Goal: Obtain resource: Obtain resource

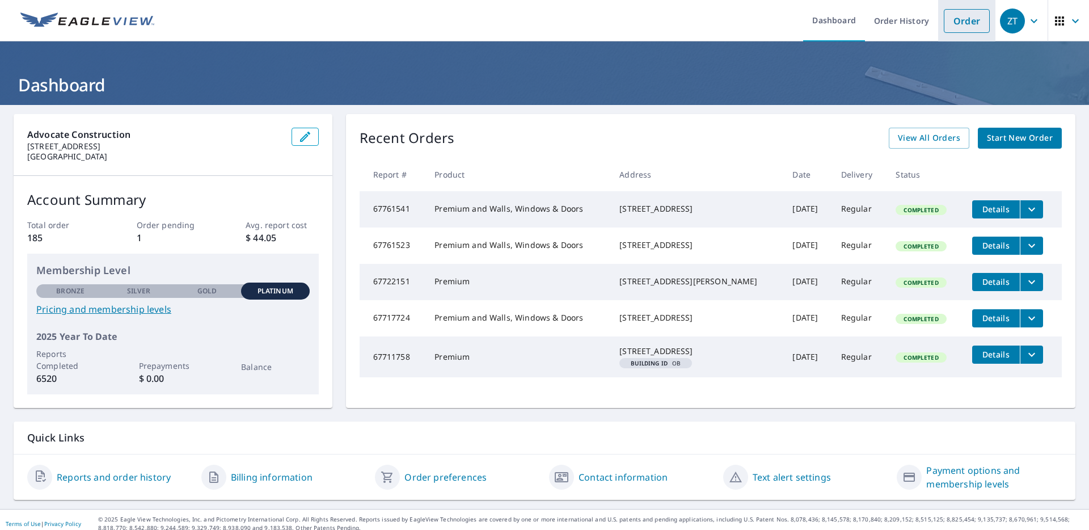
click at [944, 24] on link "Order" at bounding box center [967, 21] width 46 height 24
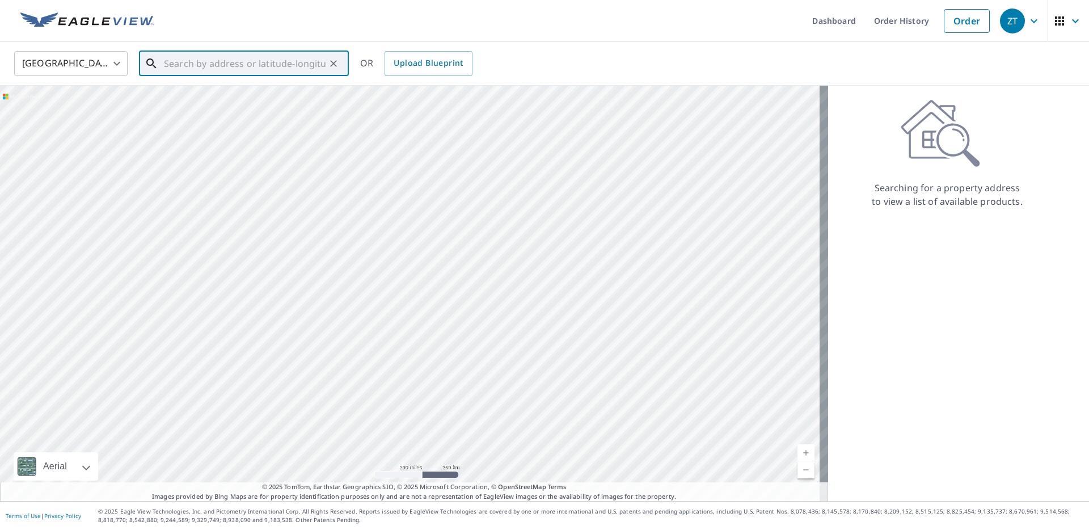
click at [233, 66] on input "text" at bounding box center [245, 64] width 162 height 32
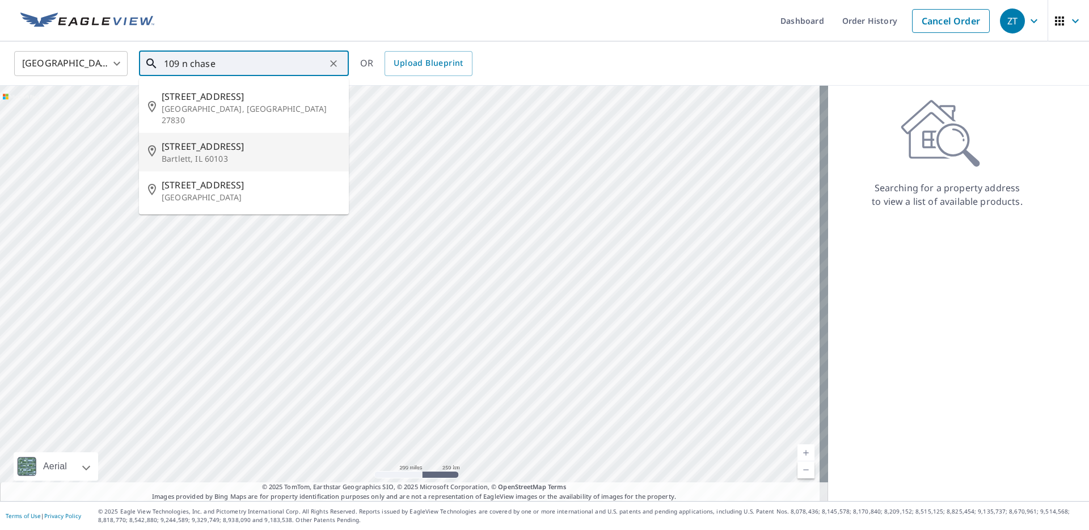
click at [203, 153] on p "Bartlett, IL 60103" at bounding box center [251, 158] width 178 height 11
type input "[STREET_ADDRESS]"
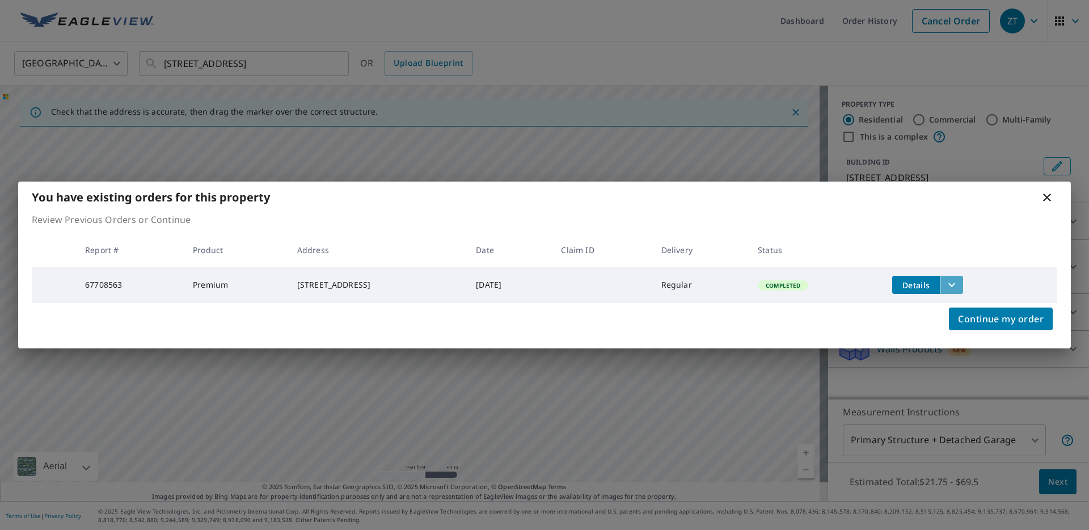
click at [959, 287] on icon "filesDropdownBtn-67708563" at bounding box center [952, 285] width 14 height 14
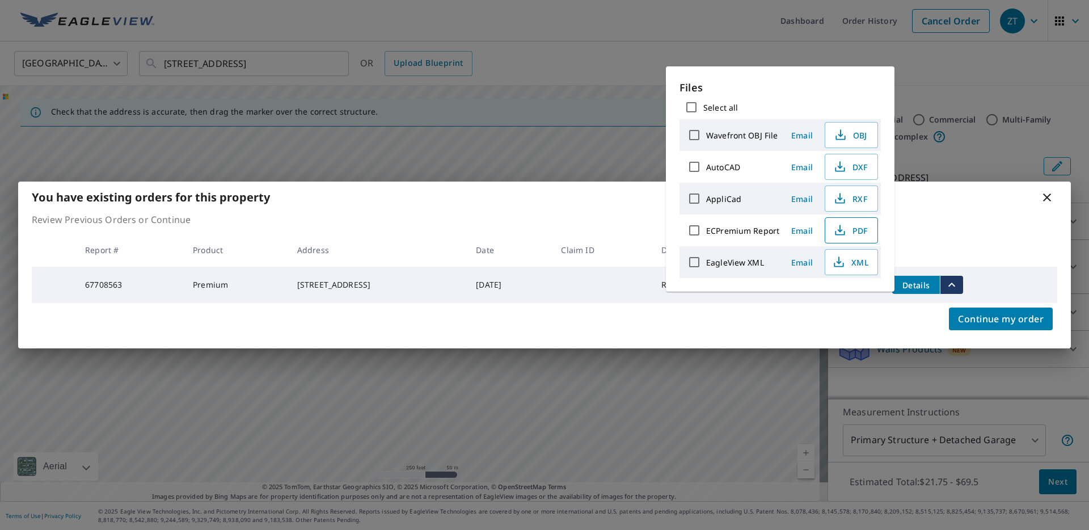
click at [859, 235] on span "PDF" at bounding box center [850, 230] width 36 height 14
click at [1038, 197] on div "You have existing orders for this property" at bounding box center [544, 197] width 1053 height 31
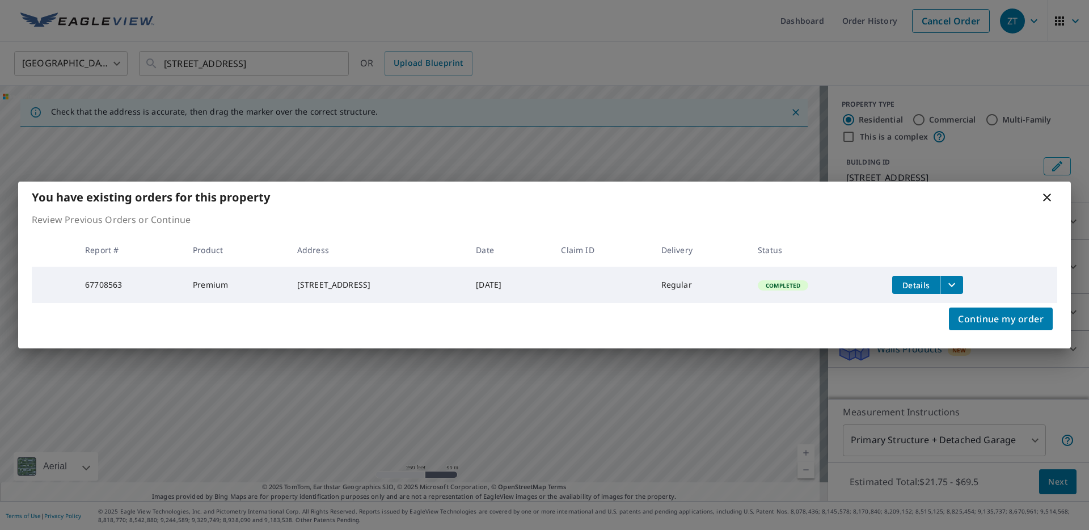
click at [1043, 198] on icon at bounding box center [1047, 197] width 8 height 8
